Goal: Transaction & Acquisition: Purchase product/service

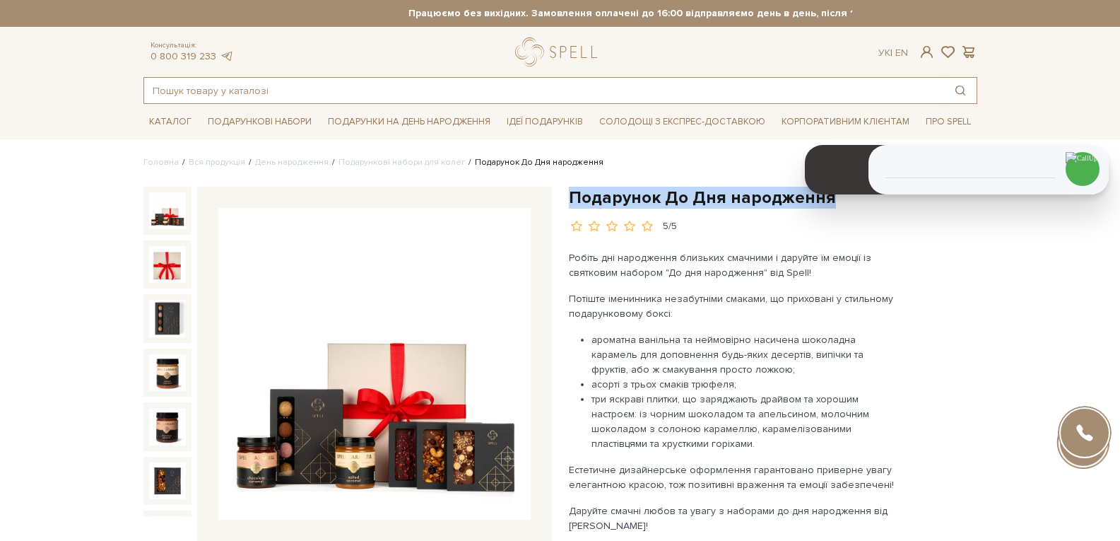
click at [268, 88] on input "text" at bounding box center [544, 90] width 800 height 25
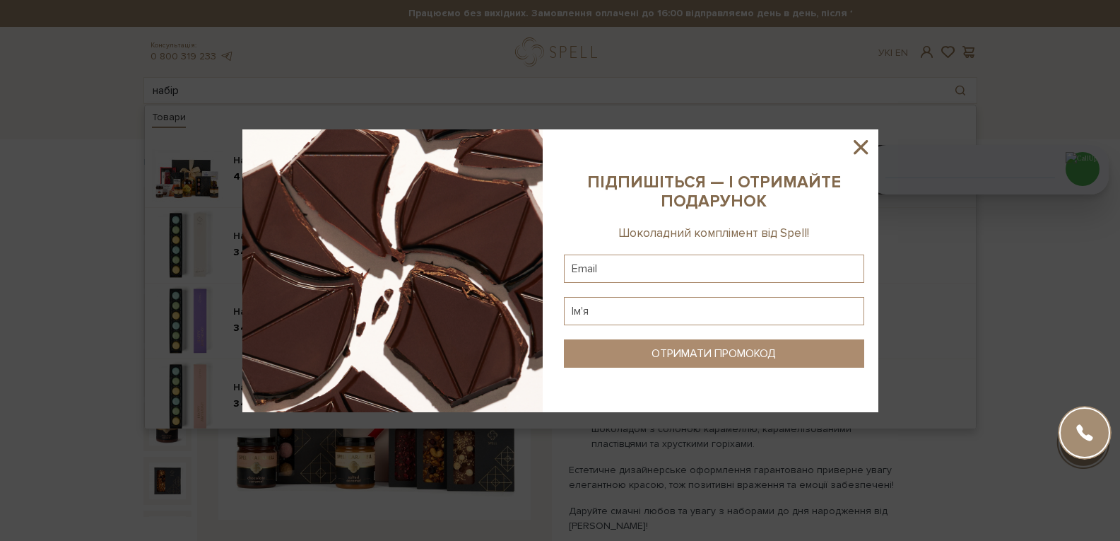
drag, startPoint x: 861, startPoint y: 146, endPoint x: 851, endPoint y: 149, distance: 10.5
click at [858, 146] on icon at bounding box center [861, 147] width 14 height 14
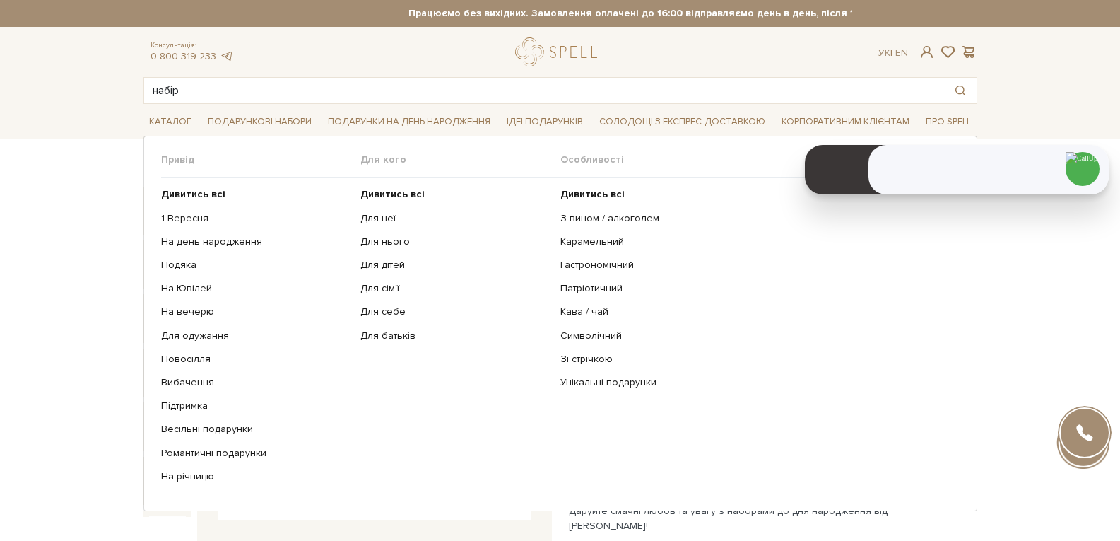
scroll to position [473, 0]
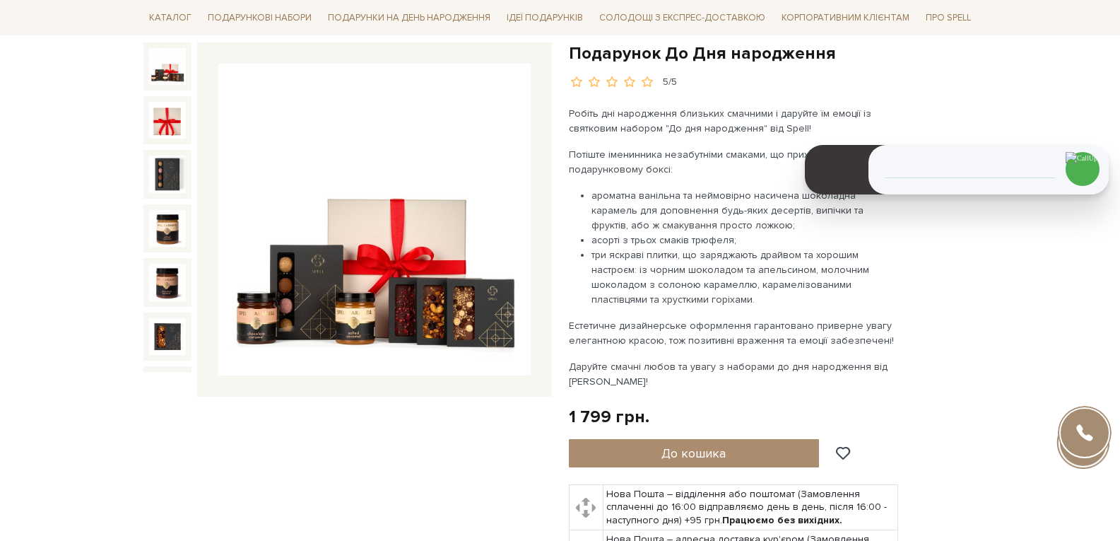
scroll to position [0, 0]
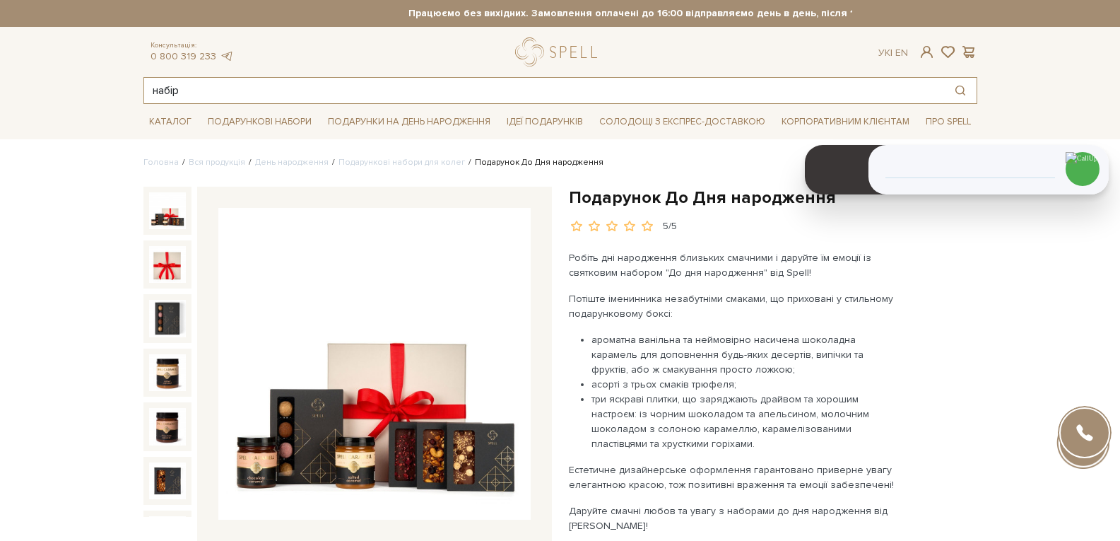
click at [242, 93] on input "набір" at bounding box center [544, 90] width 800 height 25
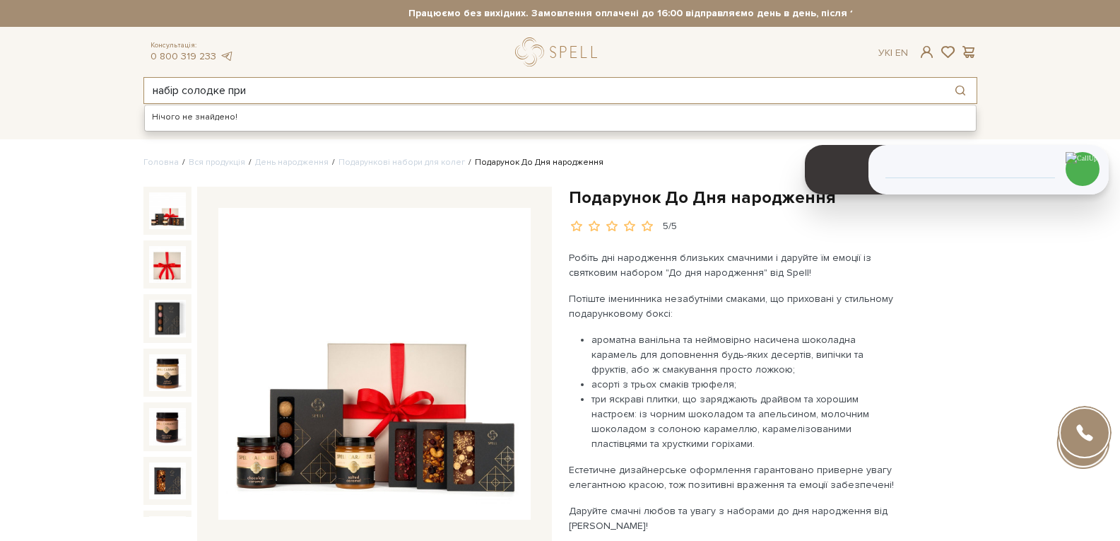
type input "набір солодке при"
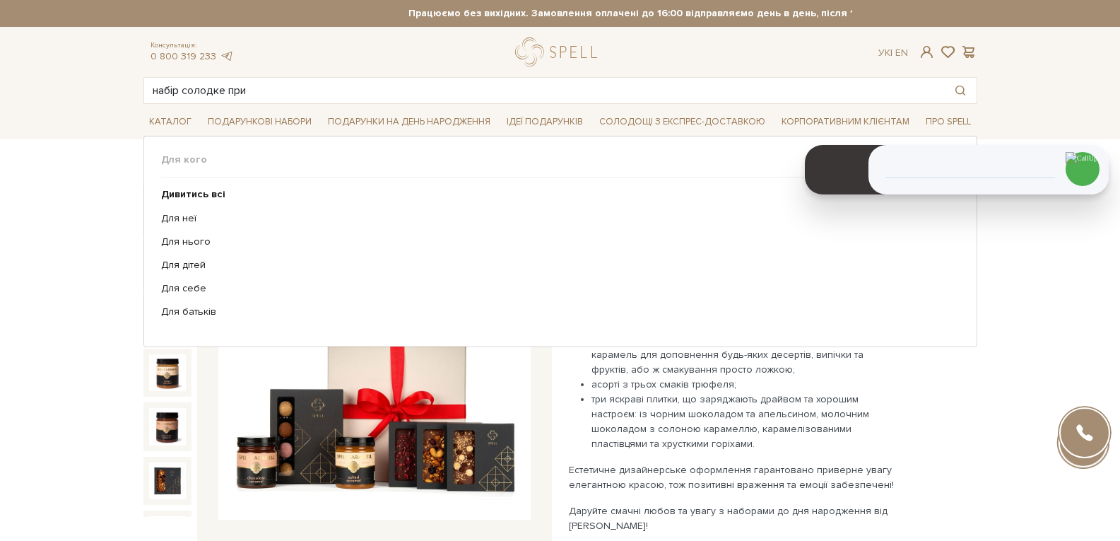
drag, startPoint x: 209, startPoint y: 194, endPoint x: 308, endPoint y: 209, distance: 100.1
click at [208, 194] on b "Дивитись всі" at bounding box center [193, 194] width 64 height 12
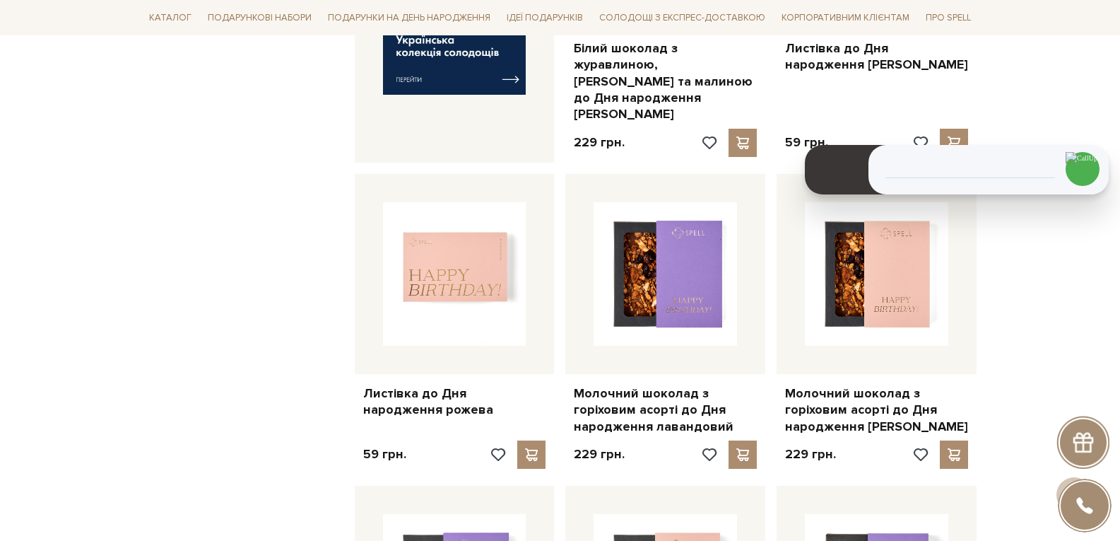
scroll to position [777, 0]
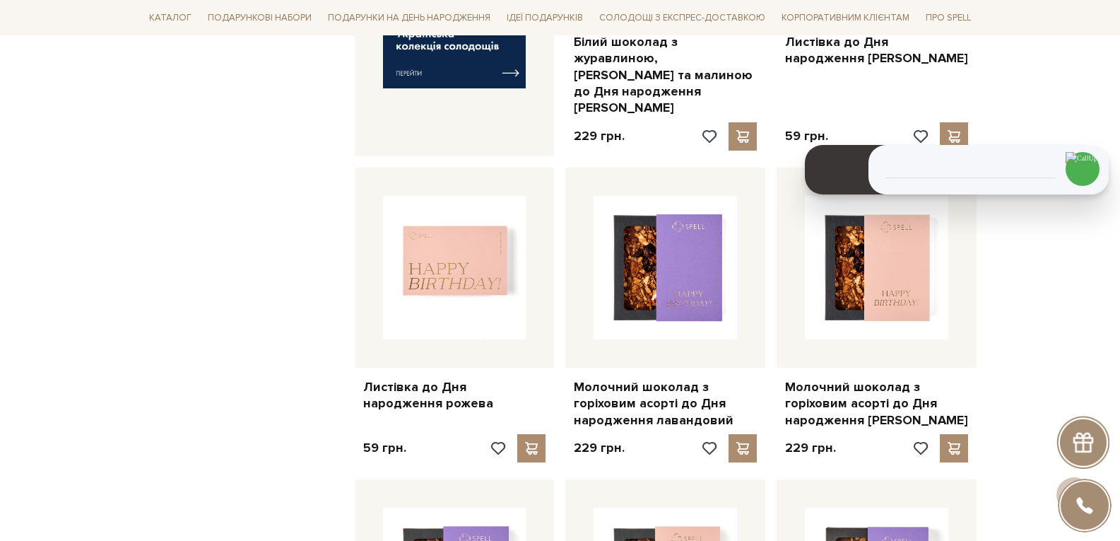
click at [285, 257] on div "Фільтр 59 - 7,7 тис. грн. Ціна від 59 до 7699 59 2 тис. 4 тис. 6 тис. 8 тис. Ви…" at bounding box center [243, 465] width 211 height 1942
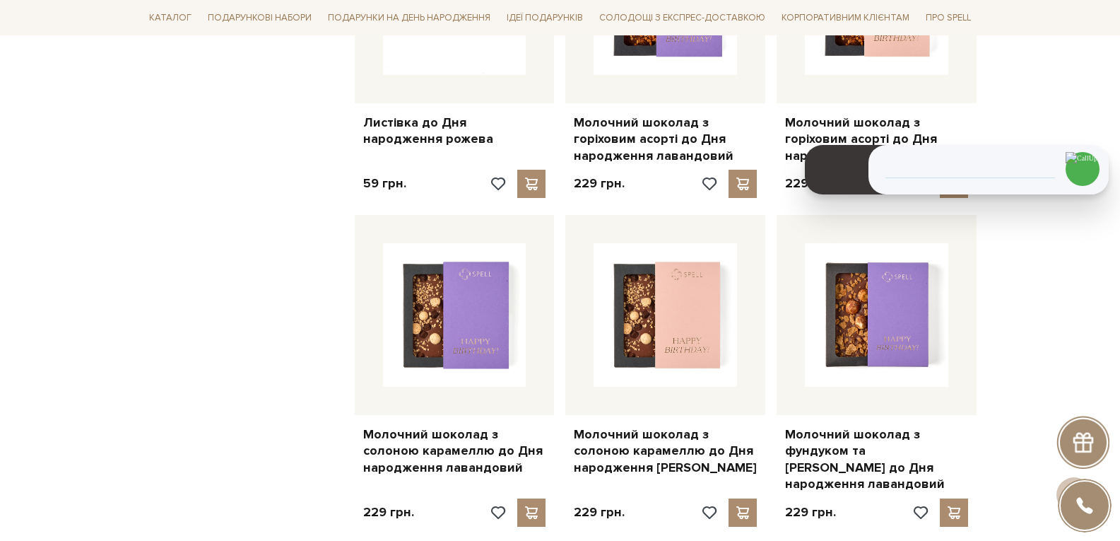
scroll to position [0, 0]
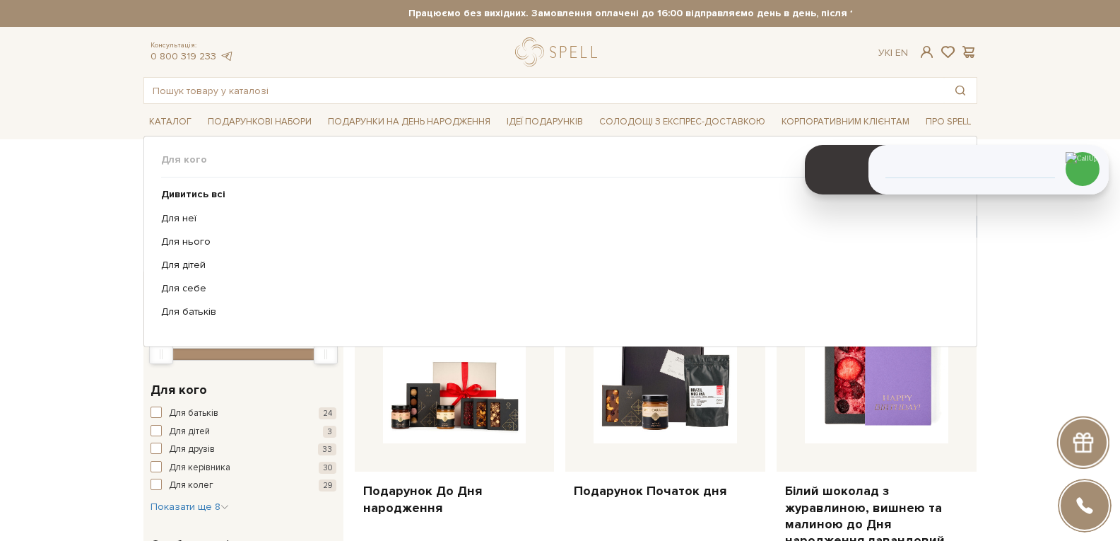
click at [217, 187] on ul "Дивитись всі Для неї Для нього Для дітей Для себе Для батьків" at bounding box center [560, 252] width 798 height 151
drag, startPoint x: 215, startPoint y: 189, endPoint x: 230, endPoint y: 196, distance: 16.4
click at [215, 189] on b "Дивитись всі" at bounding box center [193, 194] width 64 height 12
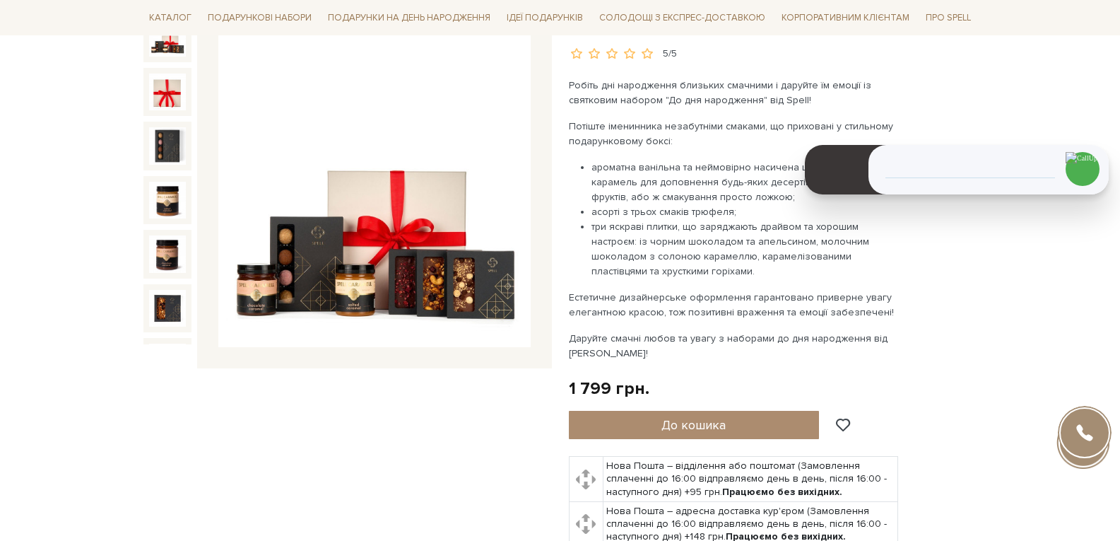
scroll to position [212, 0]
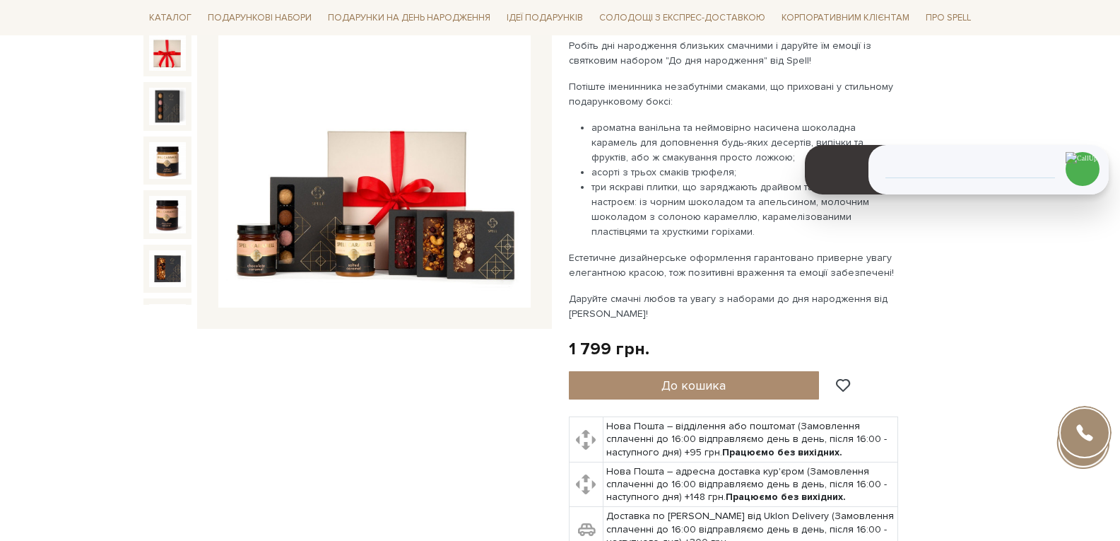
drag, startPoint x: 1020, startPoint y: 395, endPoint x: 1004, endPoint y: 386, distance: 18.7
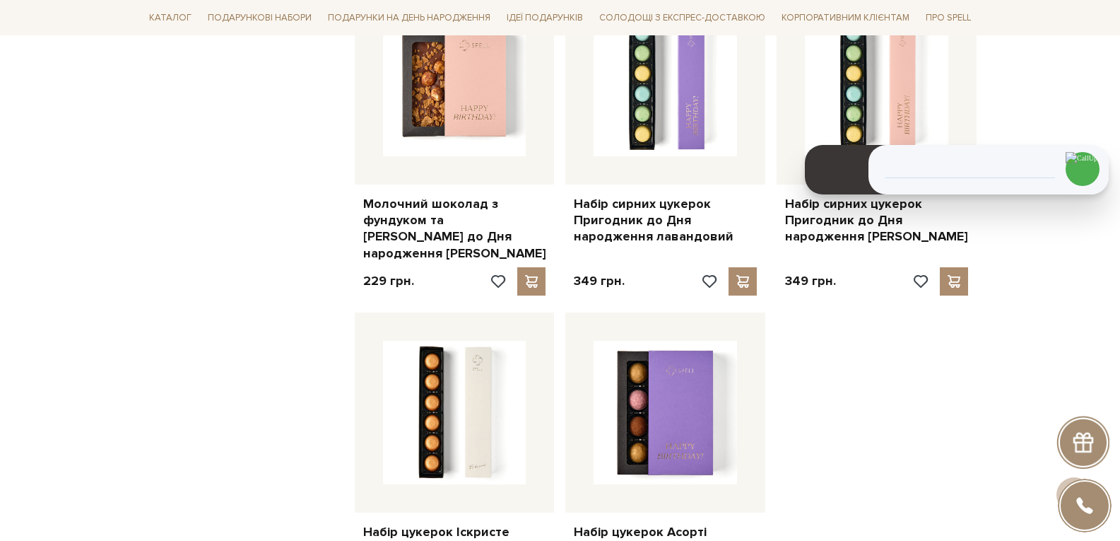
scroll to position [1837, 0]
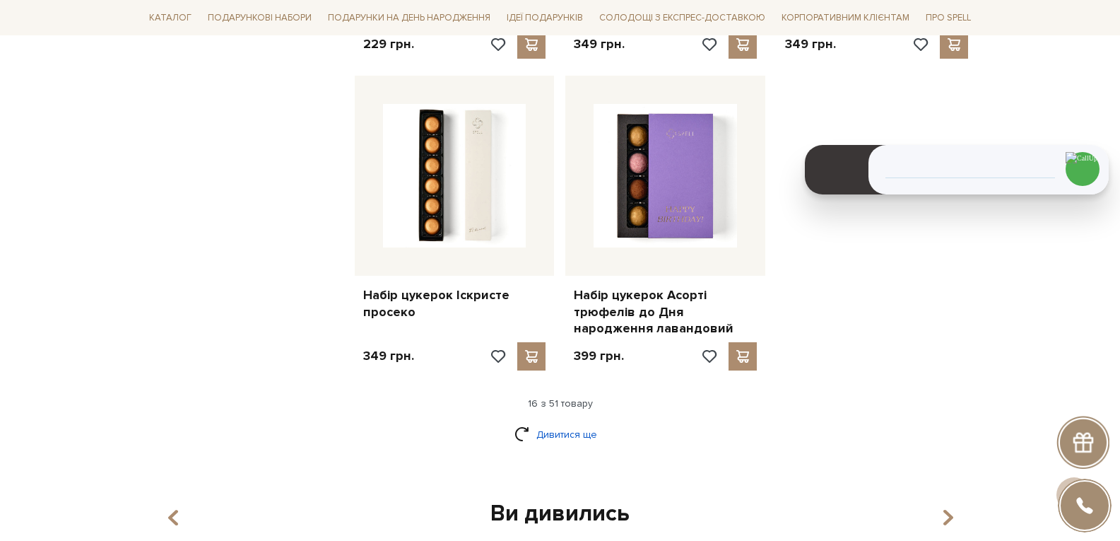
click at [604, 422] on div "Дивитися ще" at bounding box center [560, 443] width 845 height 42
click at [600, 422] on link "Дивитися ще" at bounding box center [560, 434] width 92 height 25
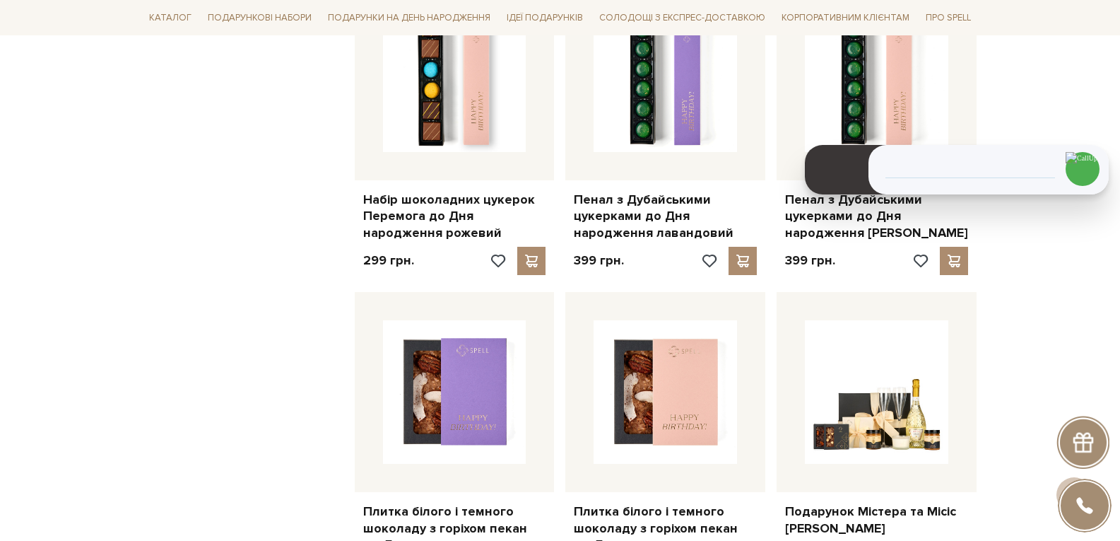
scroll to position [3533, 0]
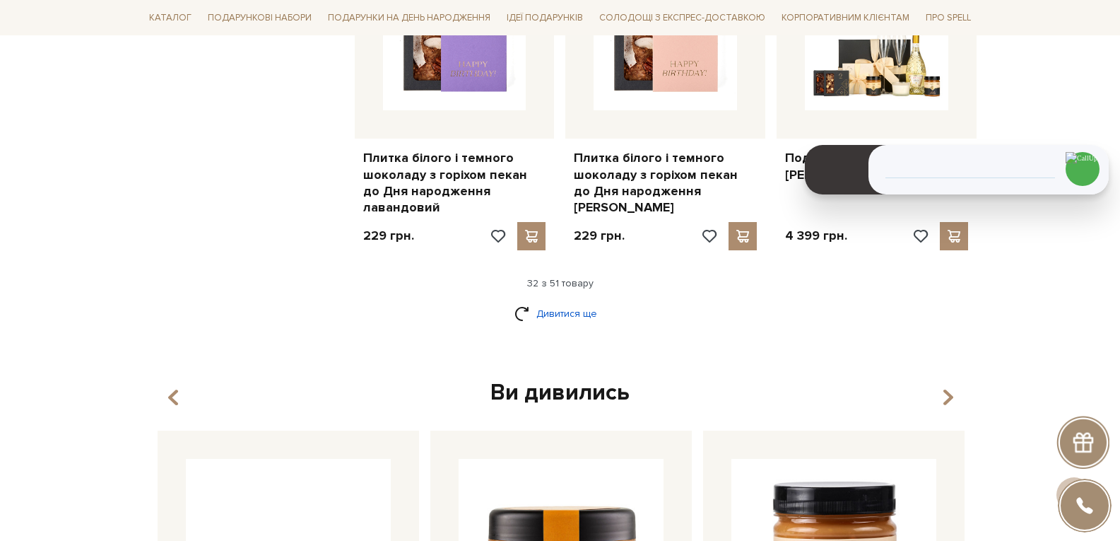
click at [557, 301] on link "Дивитися ще" at bounding box center [560, 313] width 92 height 25
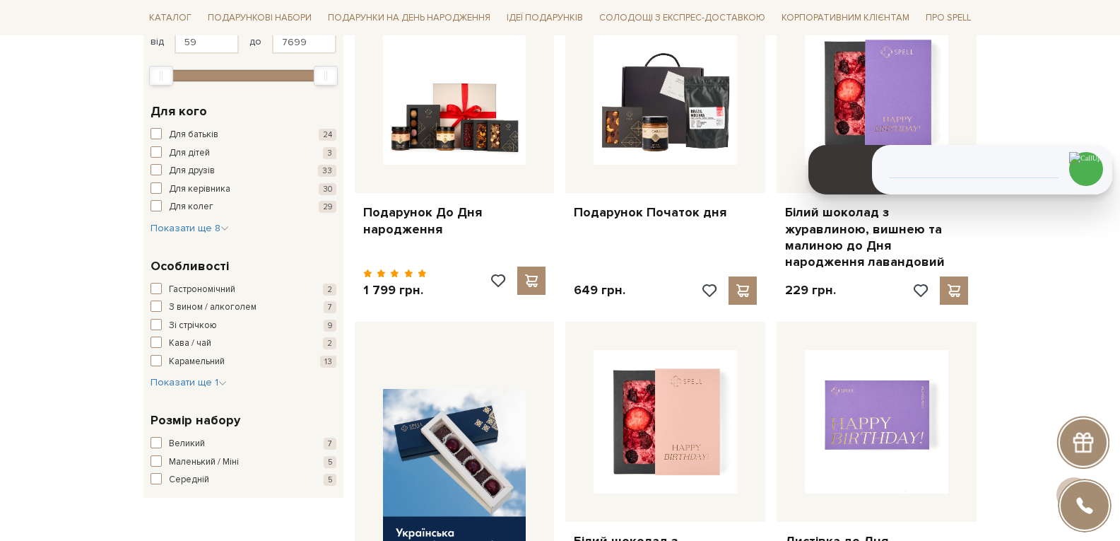
scroll to position [0, 0]
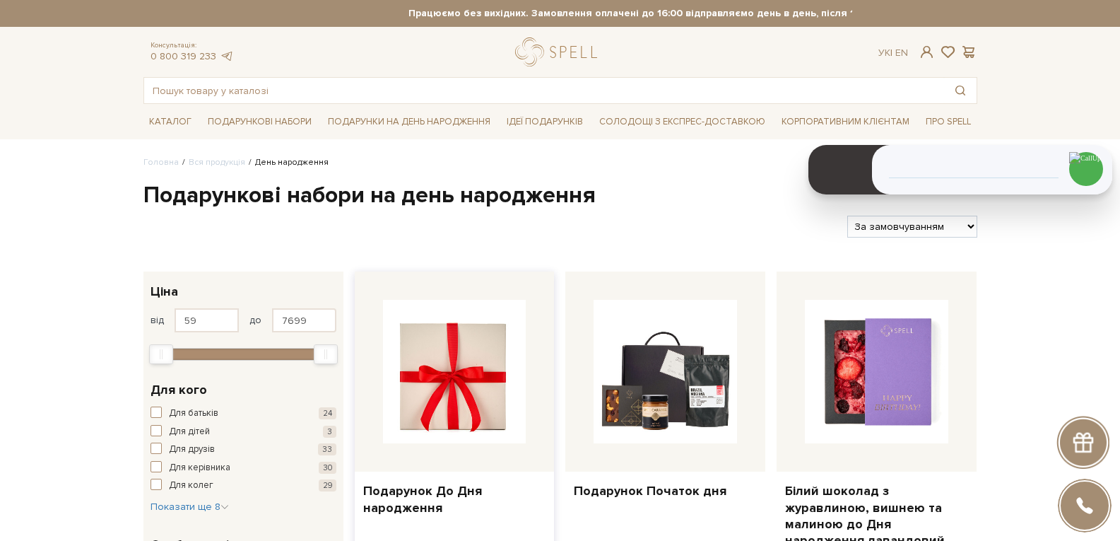
click at [485, 366] on img at bounding box center [454, 371] width 143 height 143
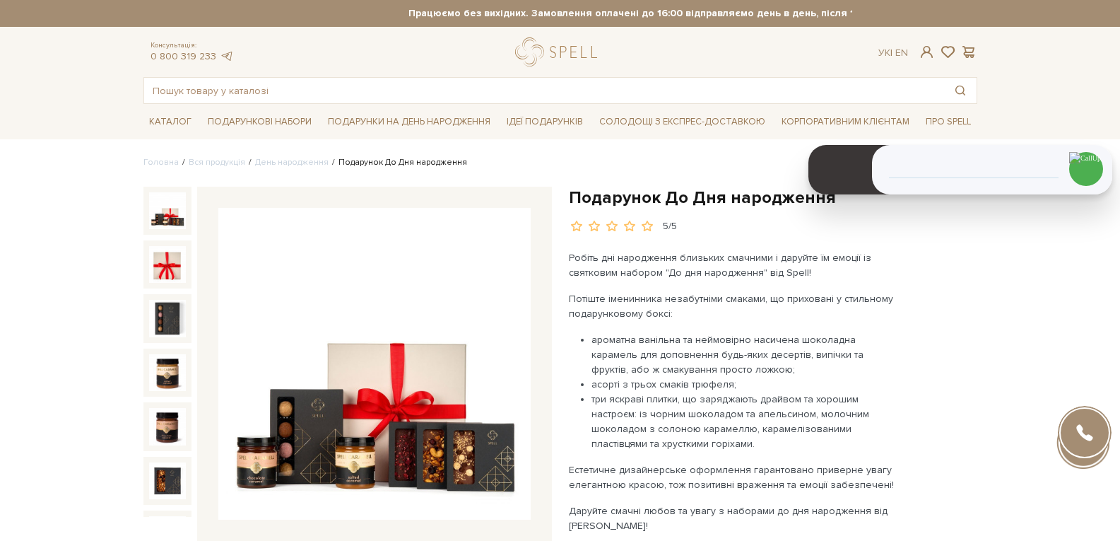
click at [567, 199] on div "Подарунок До Дня народження 5/5" at bounding box center [772, 513] width 425 height 652
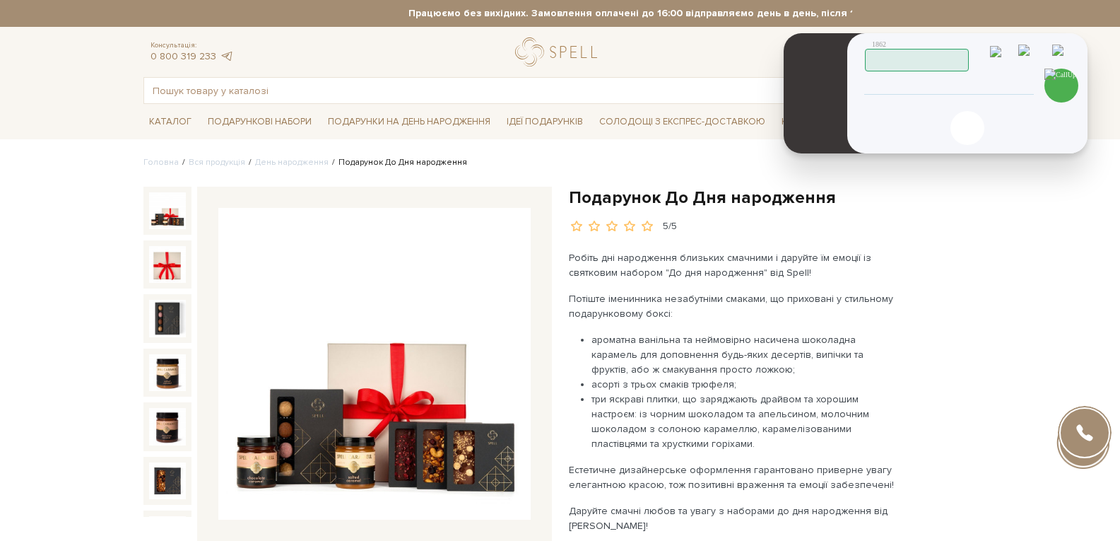
drag, startPoint x: 1046, startPoint y: 138, endPoint x: 1022, endPoint y: 55, distance: 87.0
click at [1022, 55] on header "1862 Працюю" at bounding box center [968, 53] width 207 height 37
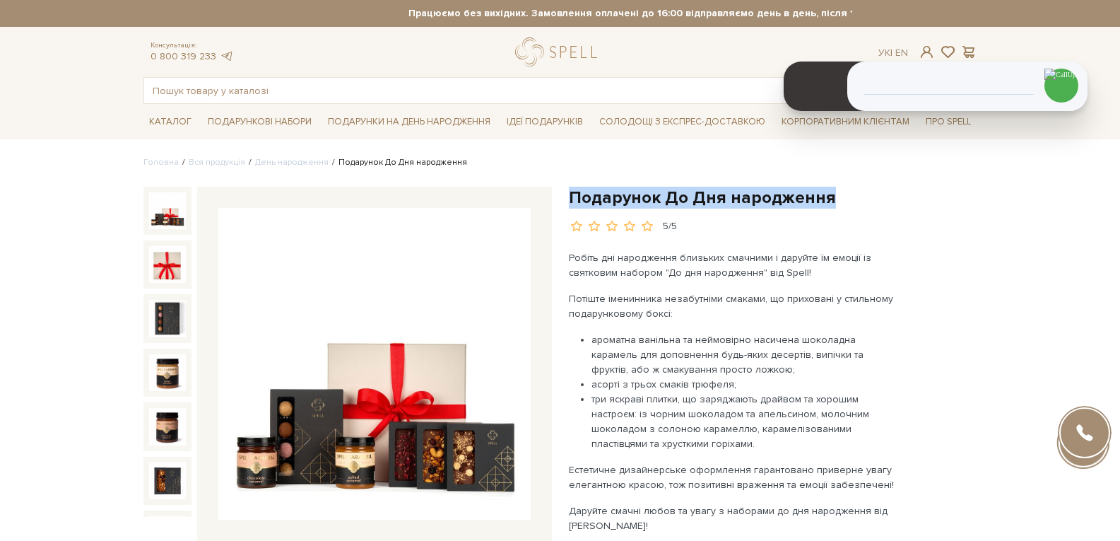
drag, startPoint x: 831, startPoint y: 201, endPoint x: 561, endPoint y: 199, distance: 269.9
click at [561, 199] on div "Подарунок До Дня народження 5/5" at bounding box center [772, 513] width 425 height 652
copy h1 "Подарунок До Дня народження"
